Goal: Obtain resource: Obtain resource

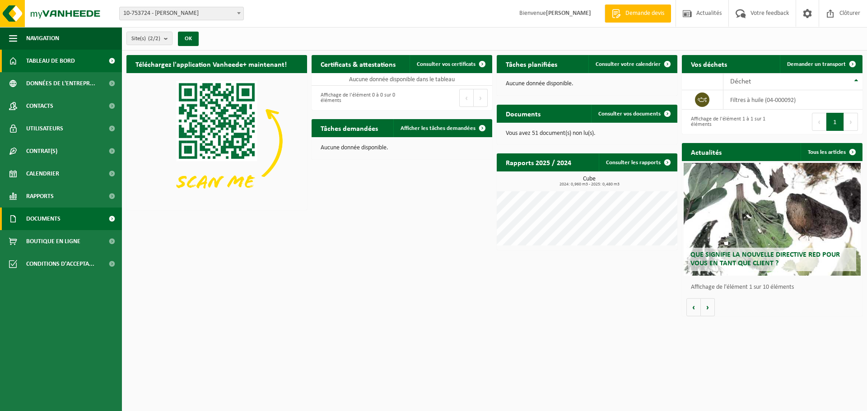
click at [56, 220] on span "Documents" at bounding box center [43, 219] width 34 height 23
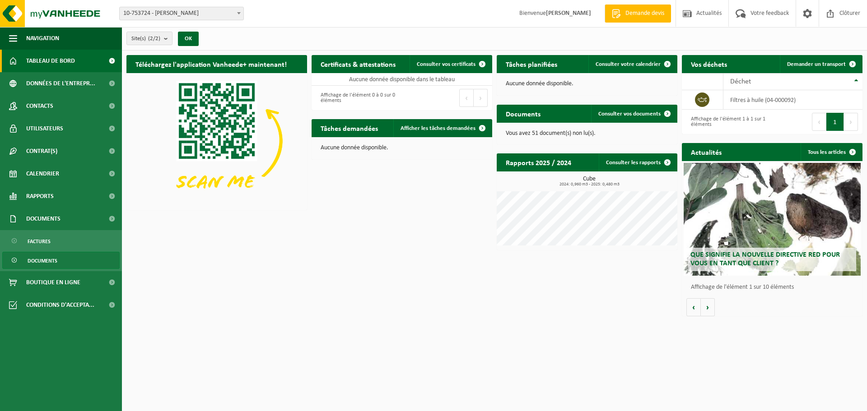
click at [42, 266] on span "Documents" at bounding box center [43, 260] width 30 height 17
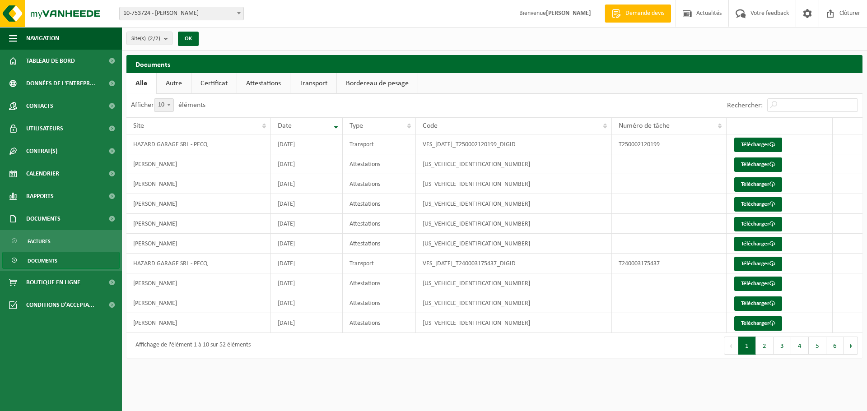
click at [268, 82] on link "Attestations" at bounding box center [263, 83] width 53 height 21
